Goal: Transaction & Acquisition: Book appointment/travel/reservation

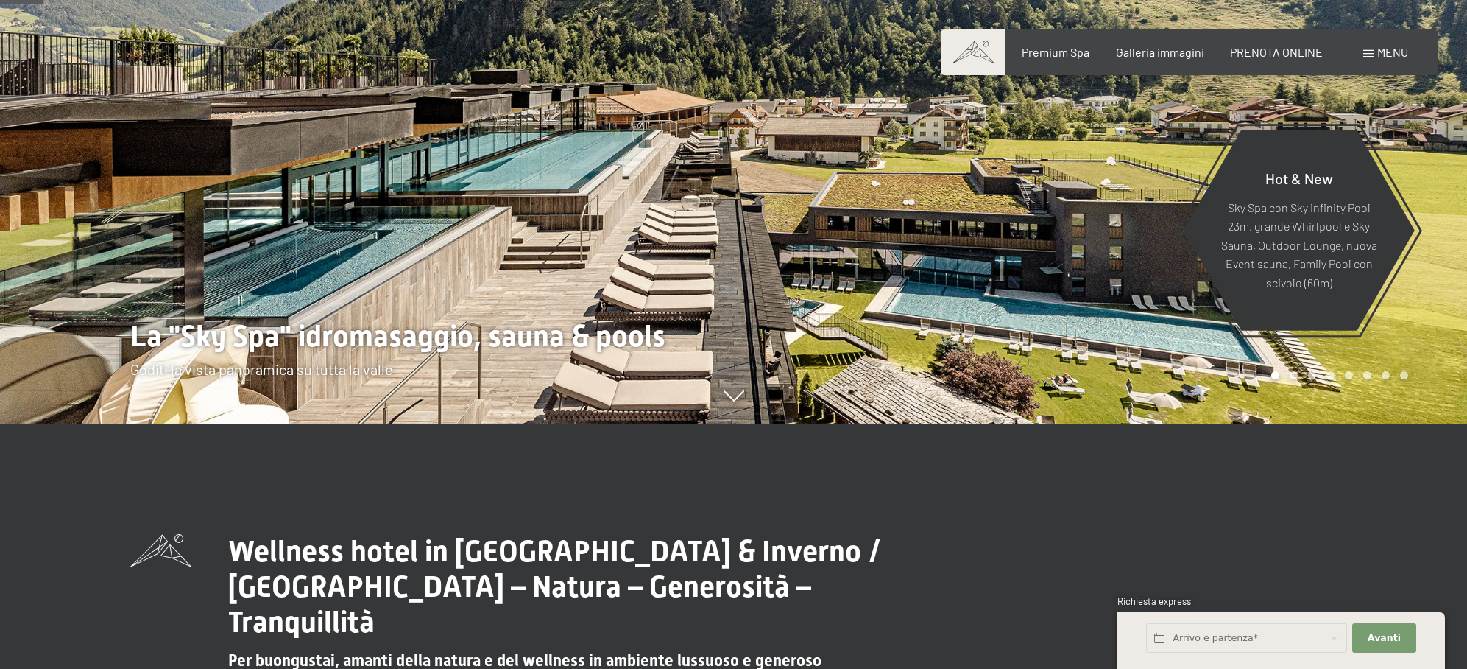
scroll to position [244, 0]
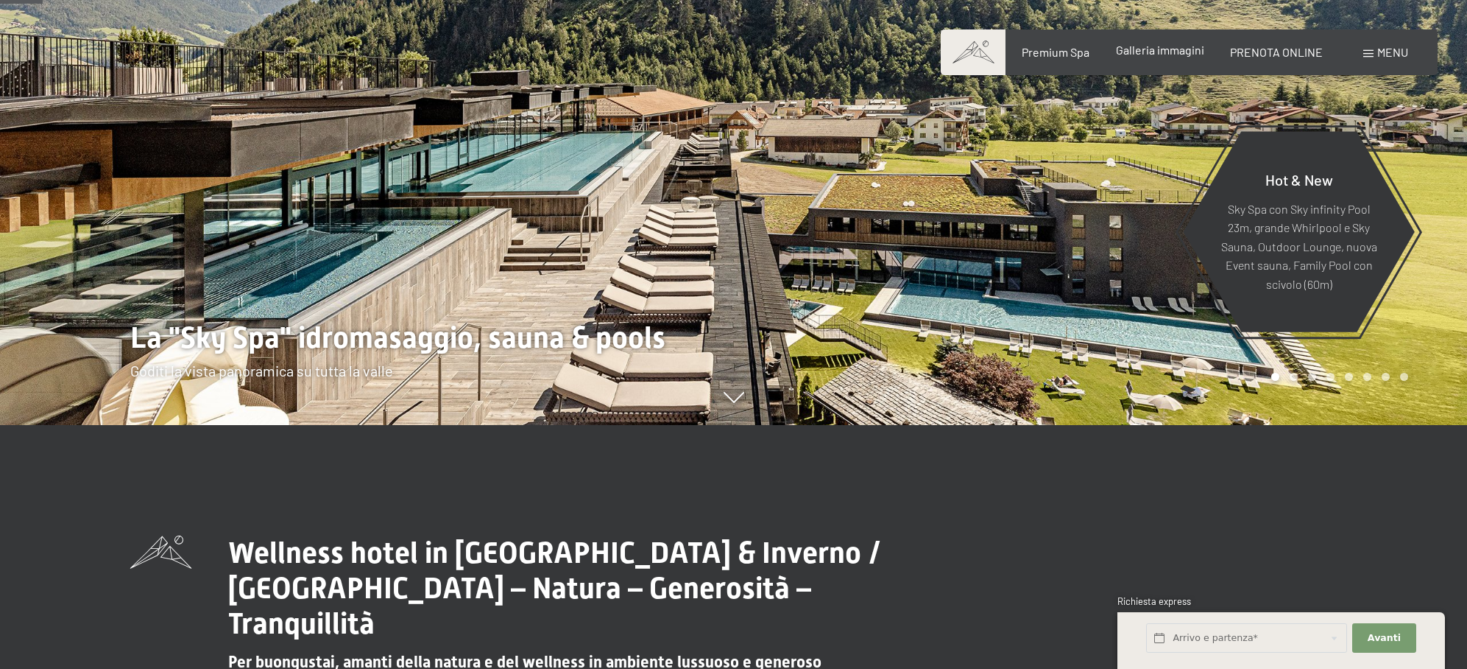
click at [1163, 52] on span "Galleria immagini" at bounding box center [1160, 50] width 88 height 14
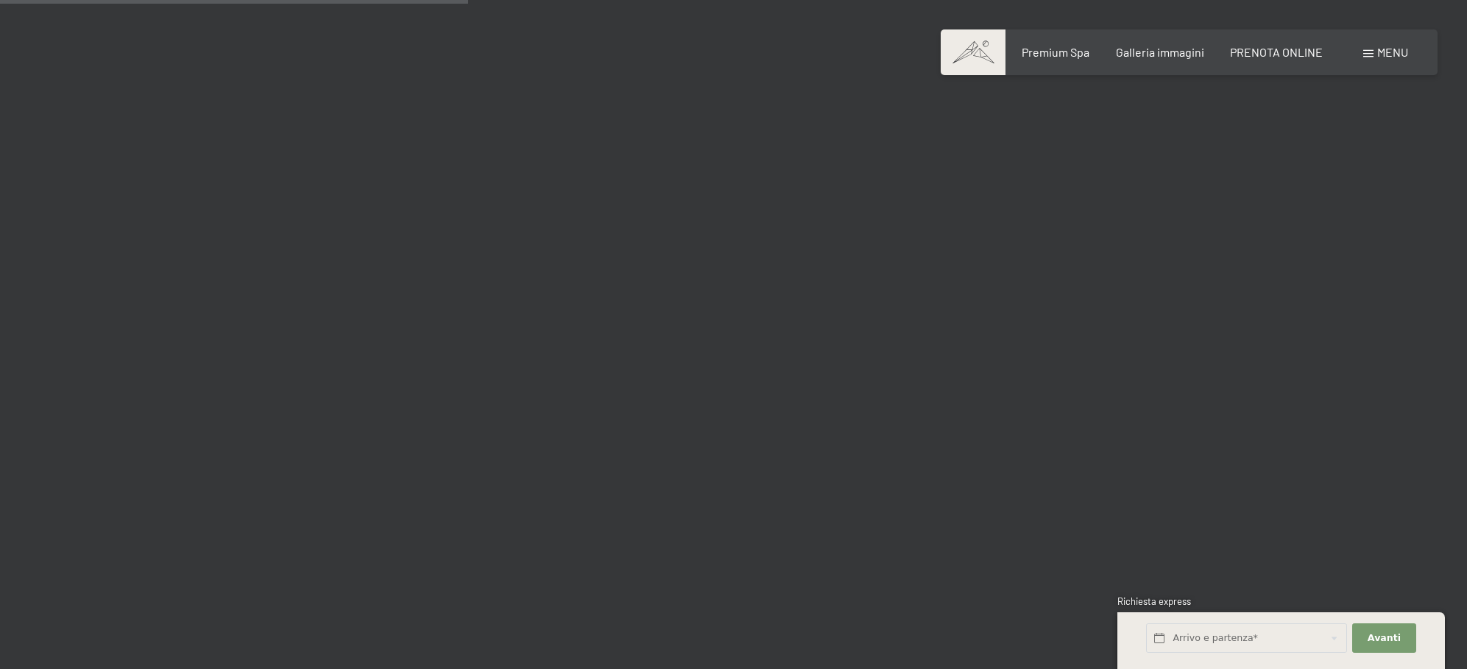
scroll to position [5974, 0]
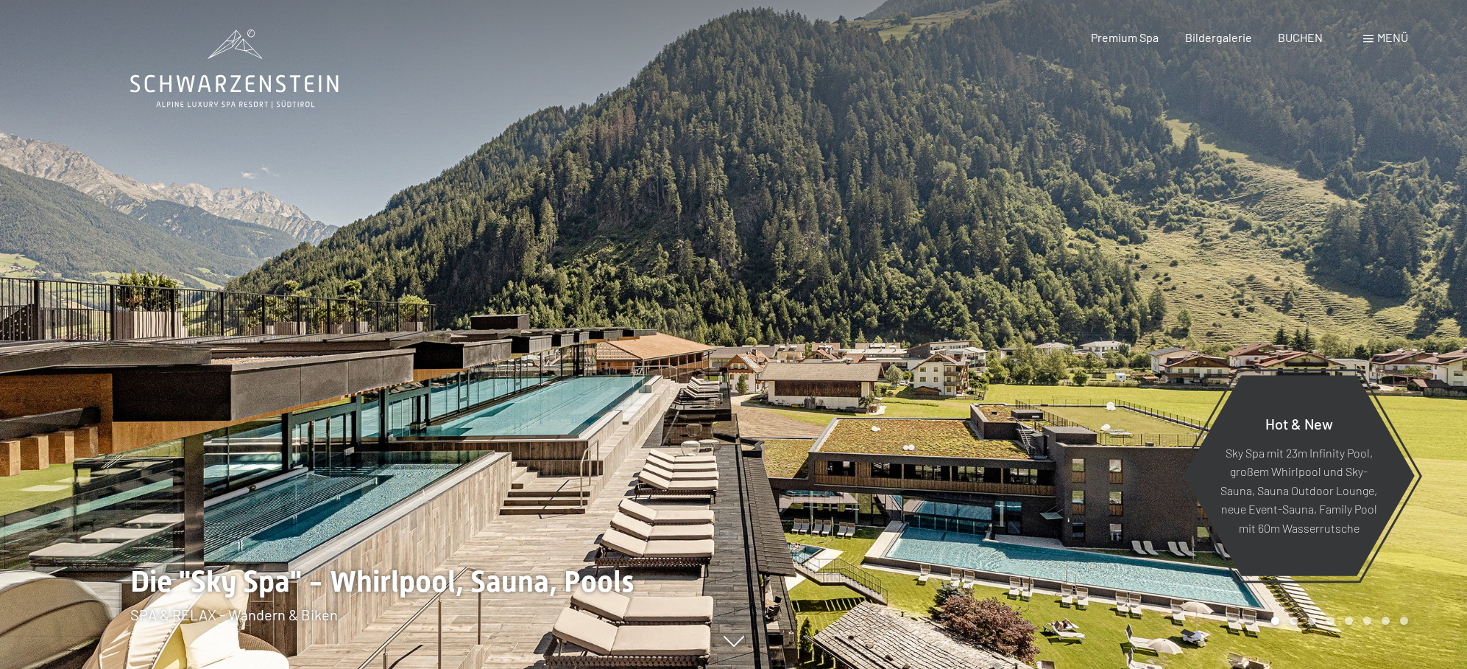
click at [944, 181] on div at bounding box center [1101, 334] width 734 height 669
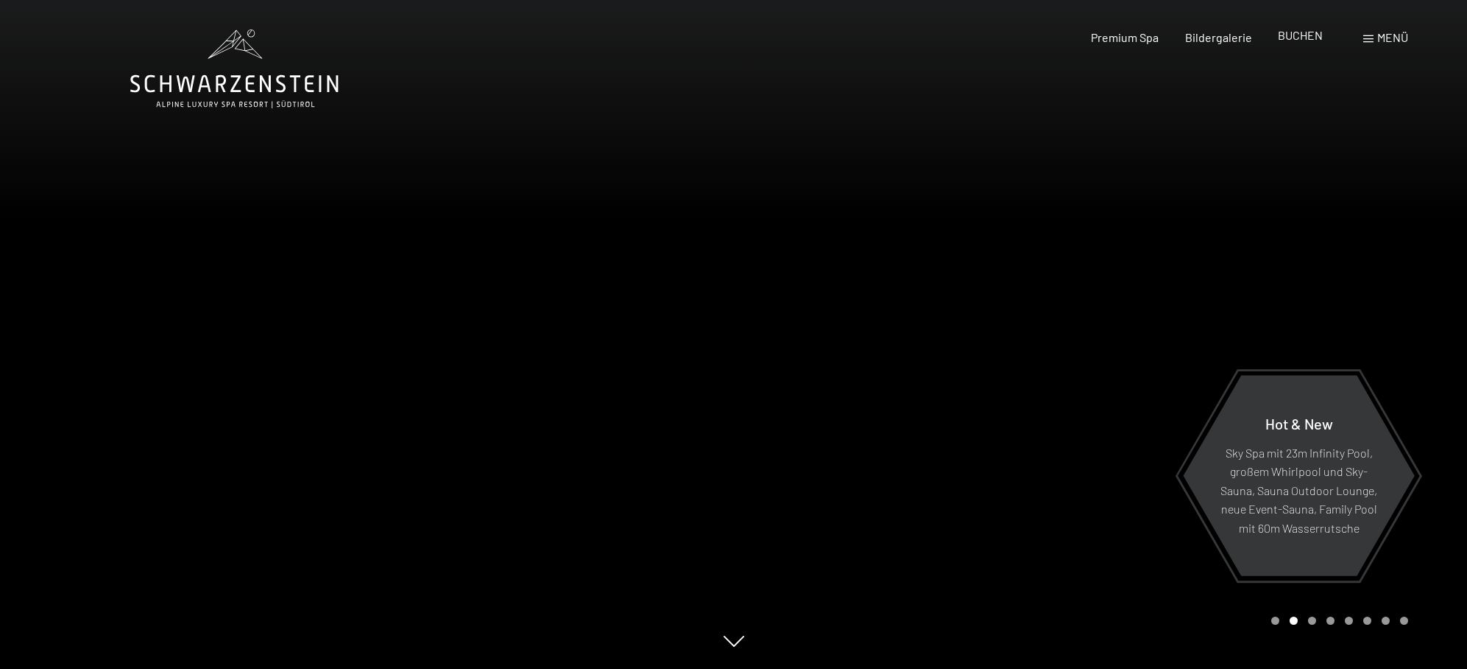
click at [1294, 39] on span "BUCHEN" at bounding box center [1300, 35] width 45 height 14
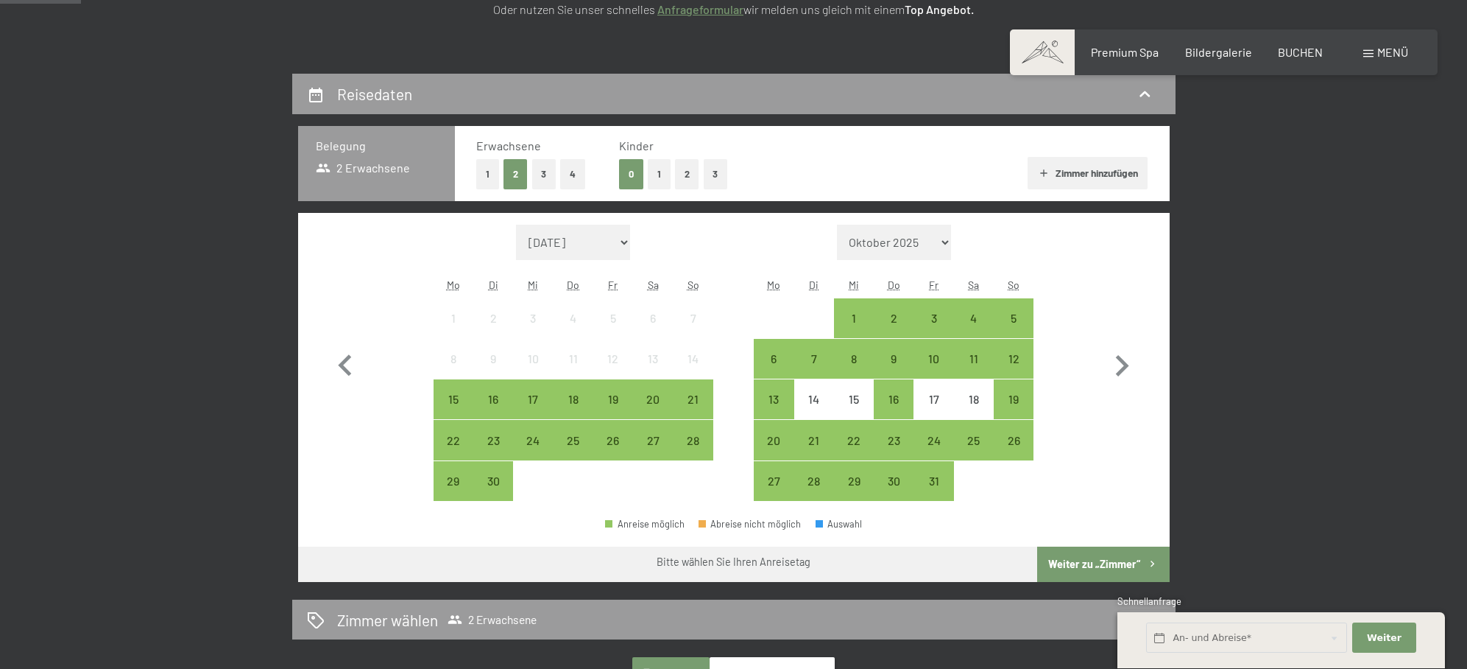
scroll to position [282, 0]
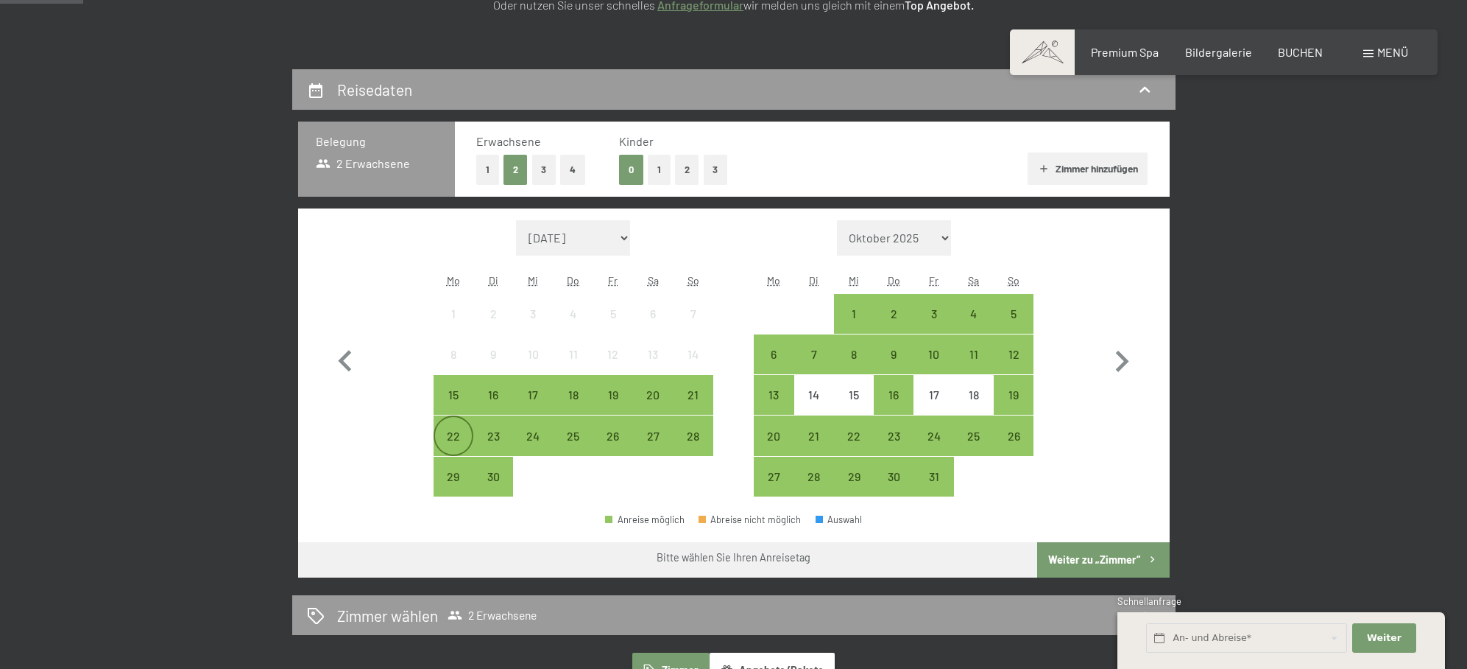
click at [454, 432] on div "22" at bounding box center [453, 448] width 37 height 37
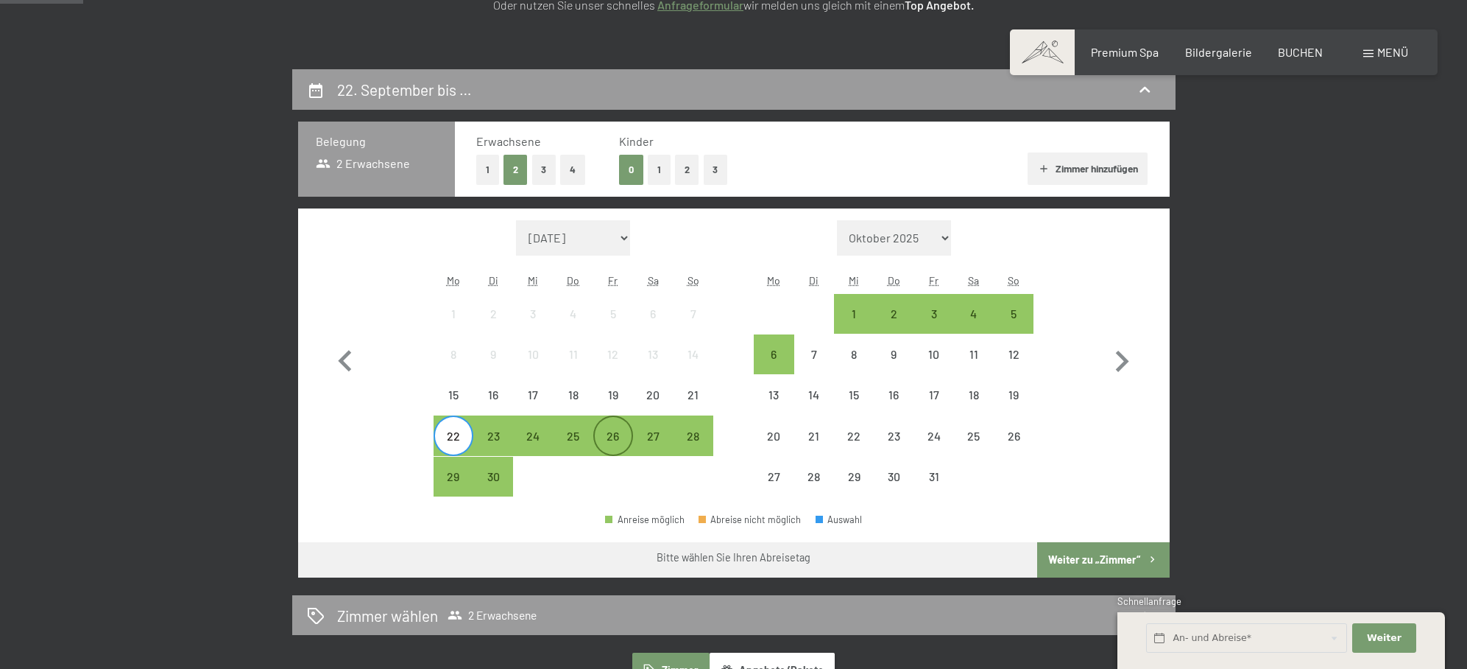
click at [612, 433] on div "26" at bounding box center [613, 448] width 37 height 37
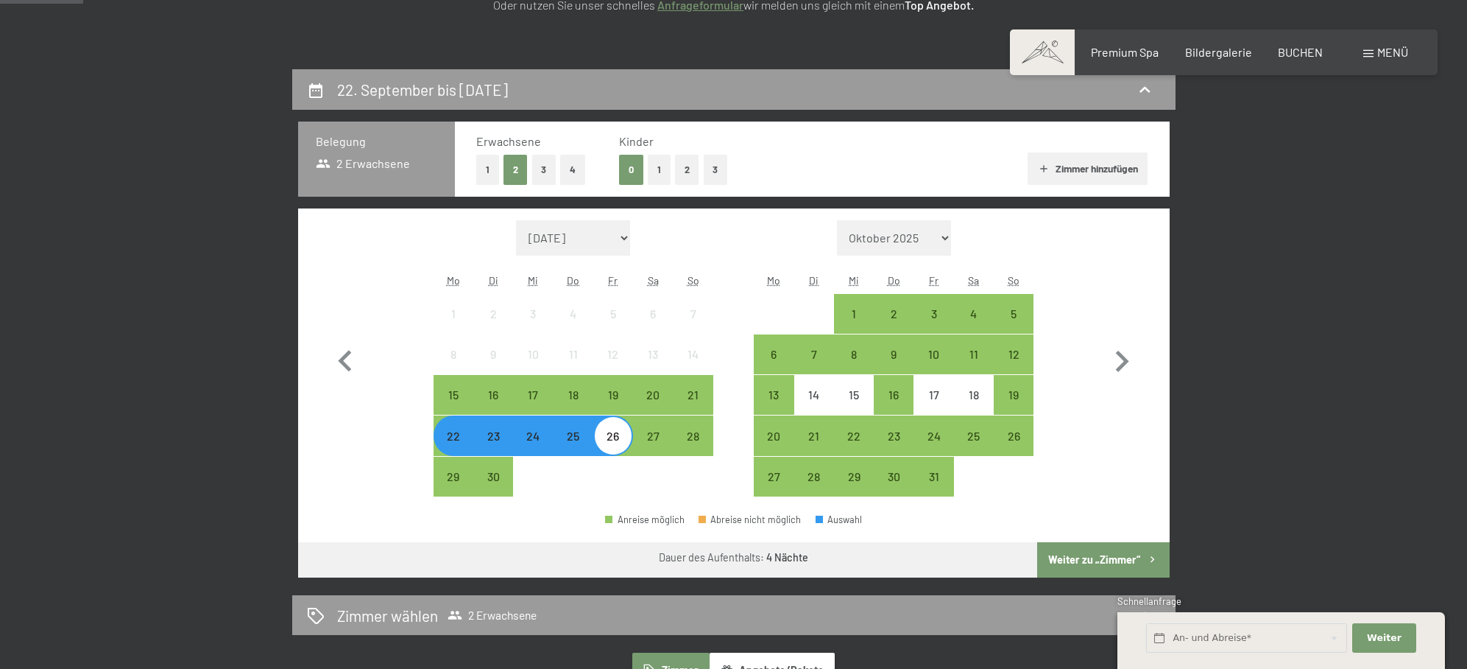
click at [1114, 560] on button "Weiter zu „Zimmer“" at bounding box center [1103, 559] width 132 height 35
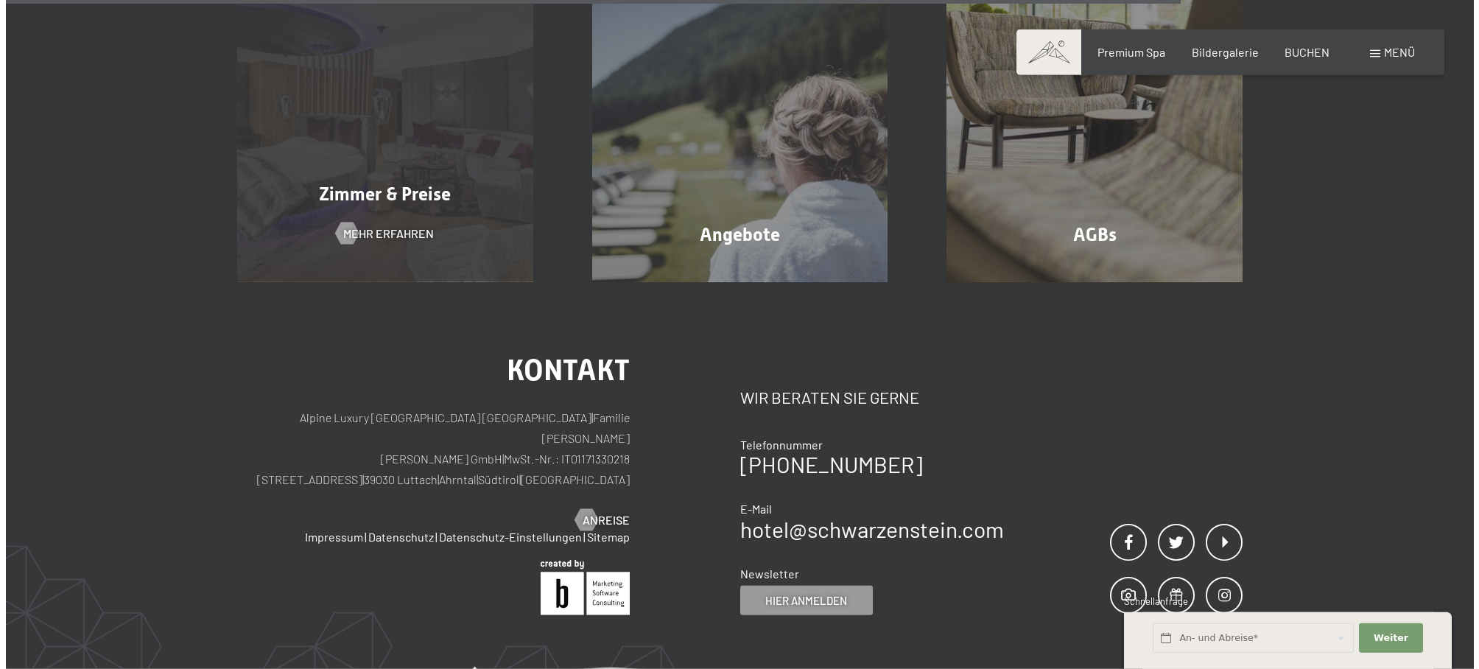
scroll to position [1237, 0]
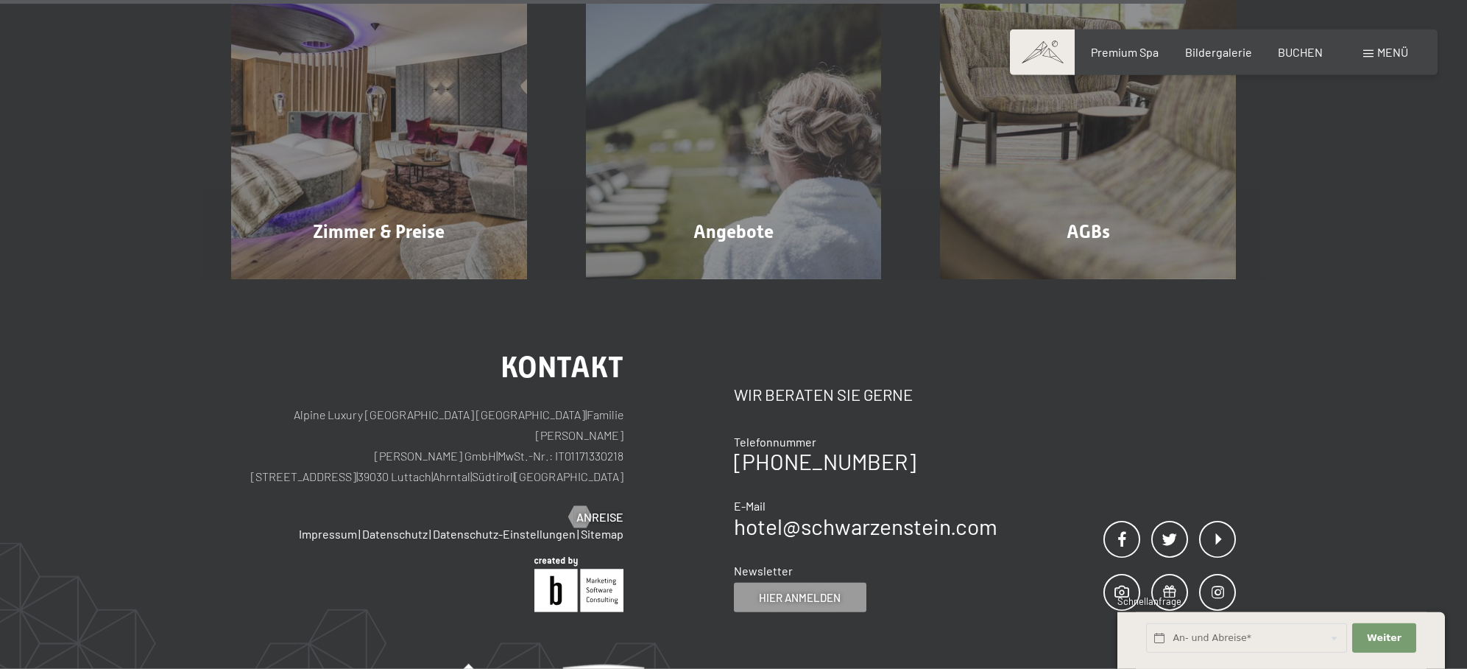
click at [1395, 49] on span "Menü" at bounding box center [1393, 52] width 31 height 14
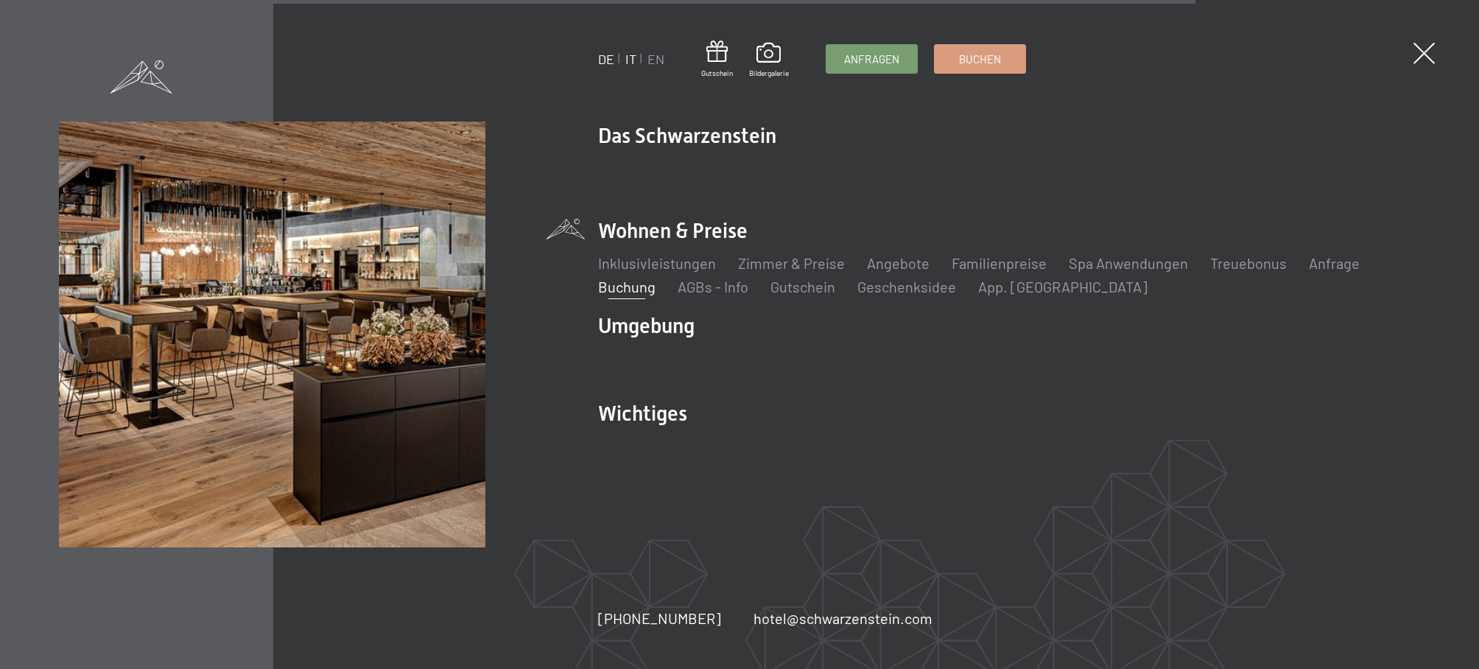
click at [630, 66] on link "IT" at bounding box center [630, 59] width 11 height 16
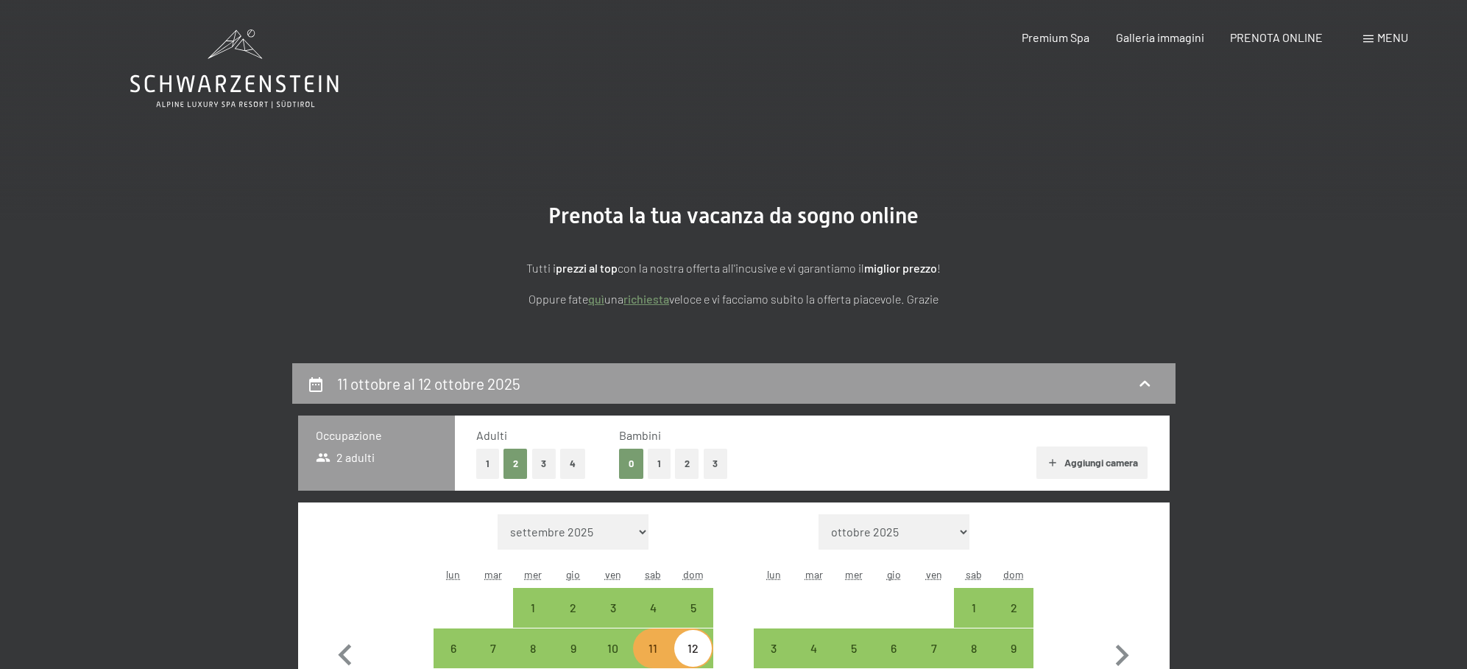
select select "[DATE]"
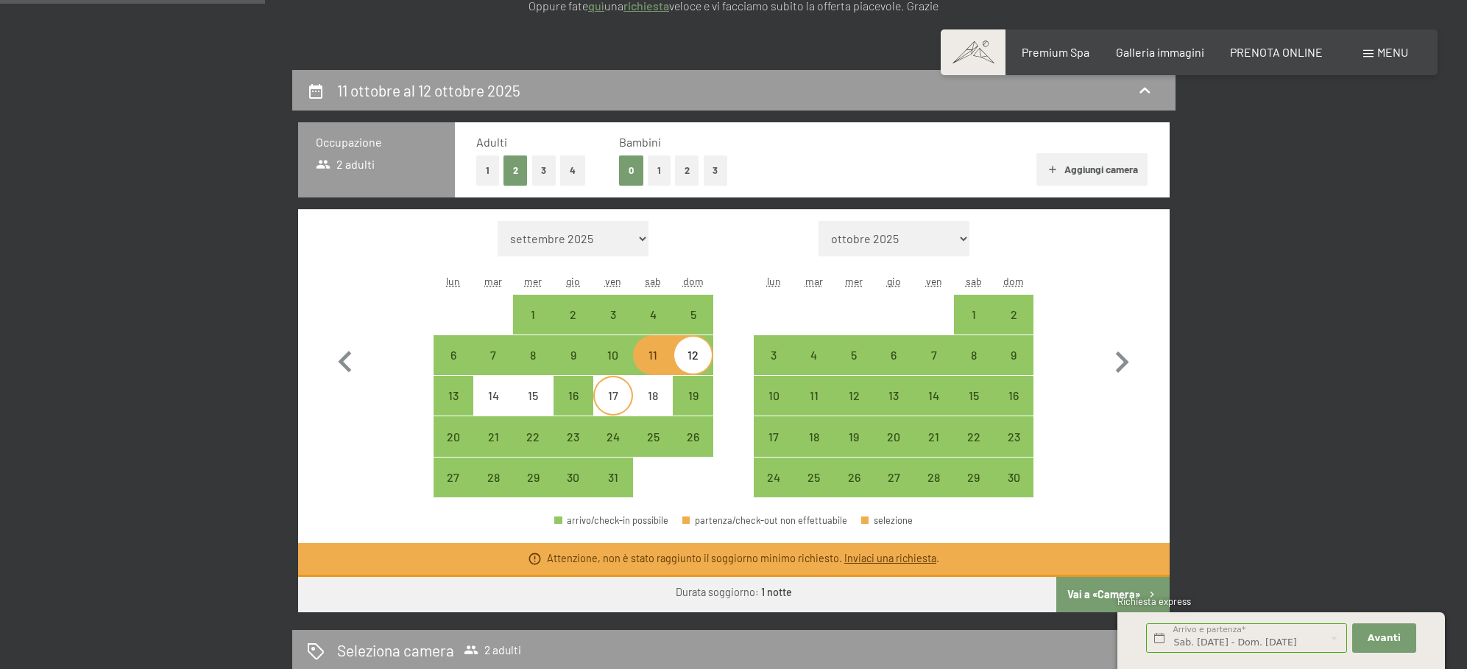
scroll to position [296, 0]
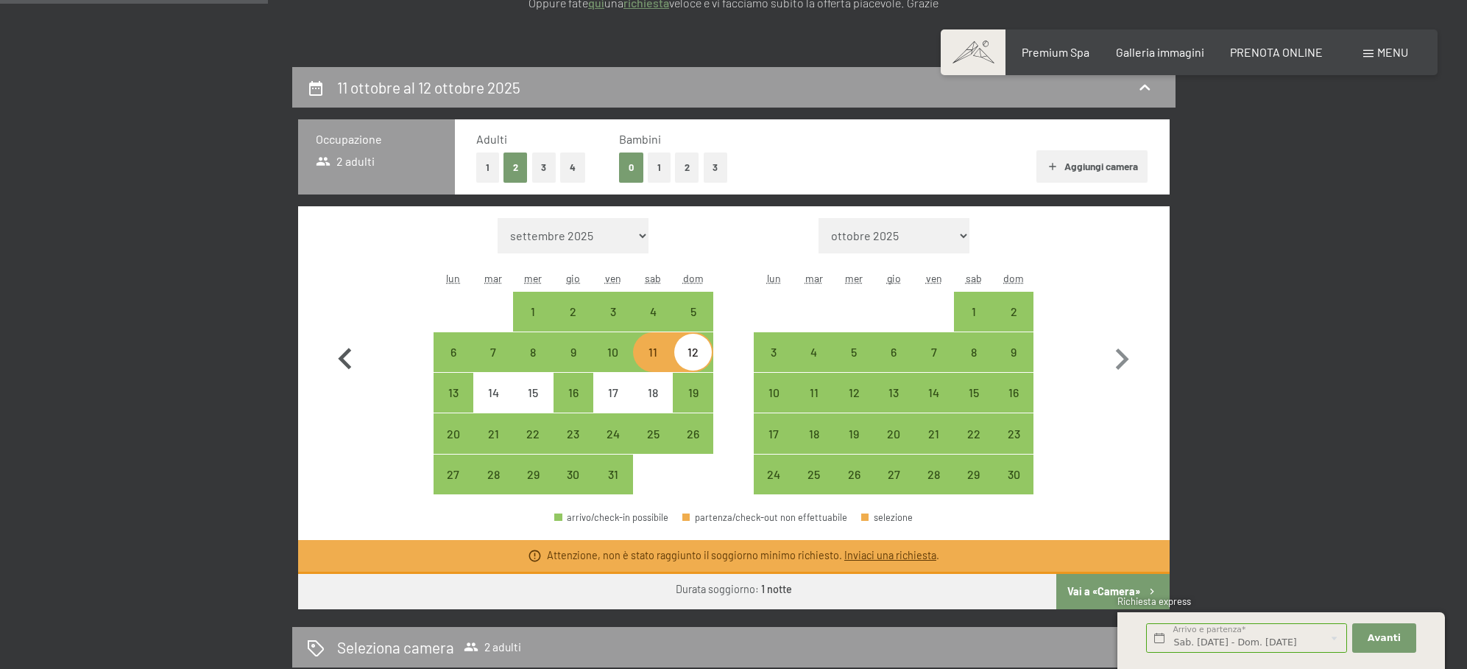
click at [352, 356] on icon "button" at bounding box center [345, 359] width 43 height 43
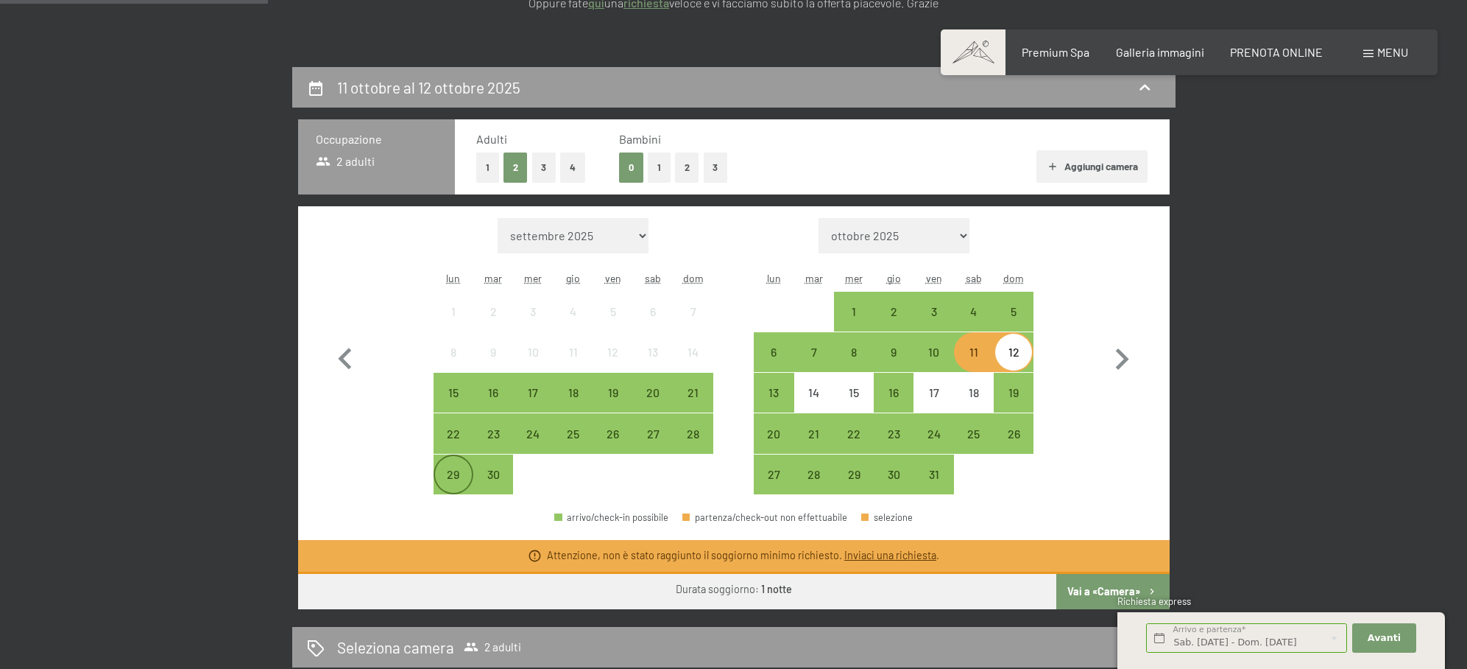
click at [457, 476] on div "29" at bounding box center [453, 486] width 37 height 37
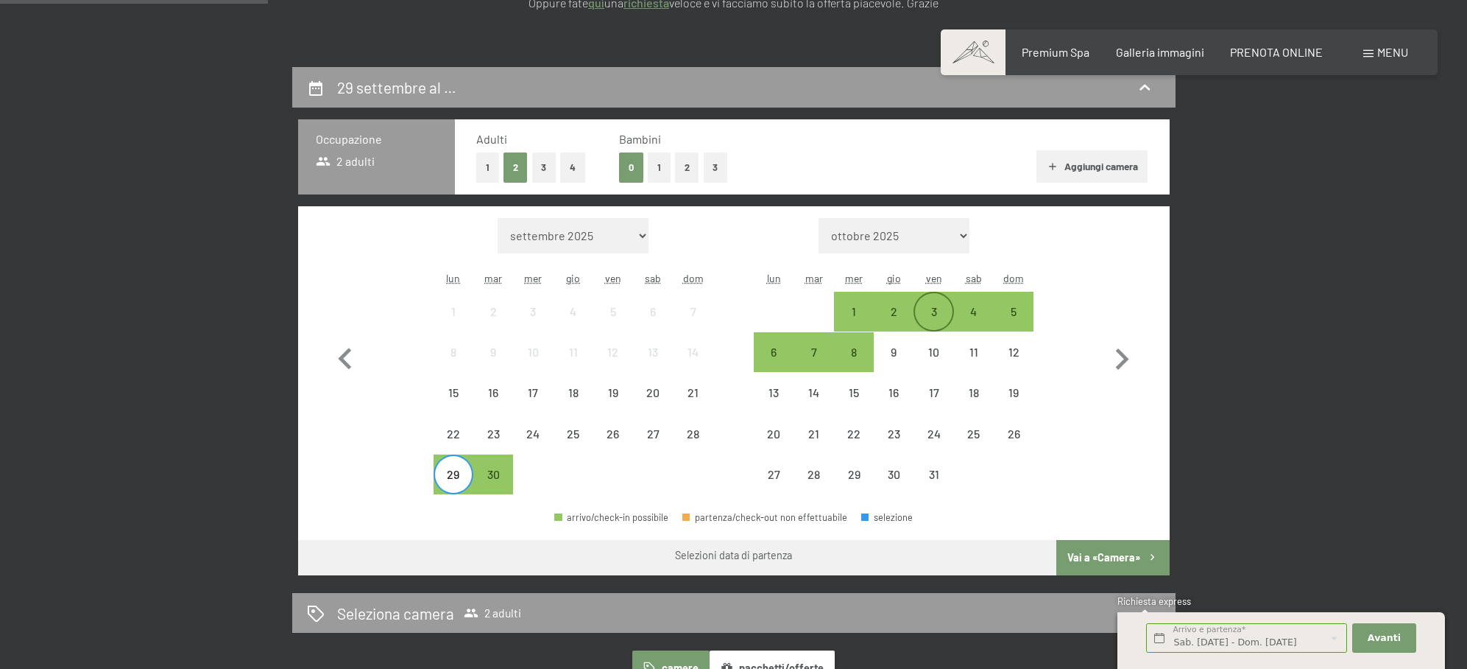
click at [934, 312] on div "3" at bounding box center [933, 324] width 37 height 37
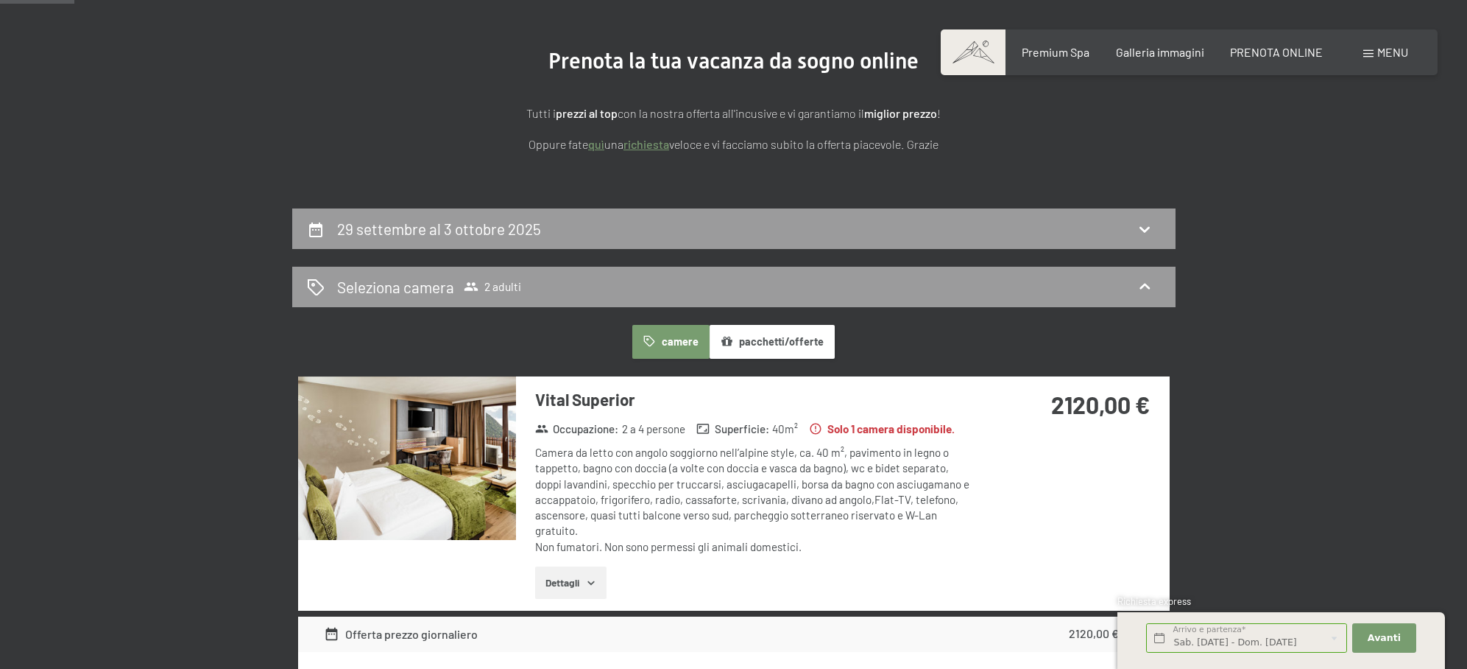
scroll to position [0, 0]
